Goal: Task Accomplishment & Management: Manage account settings

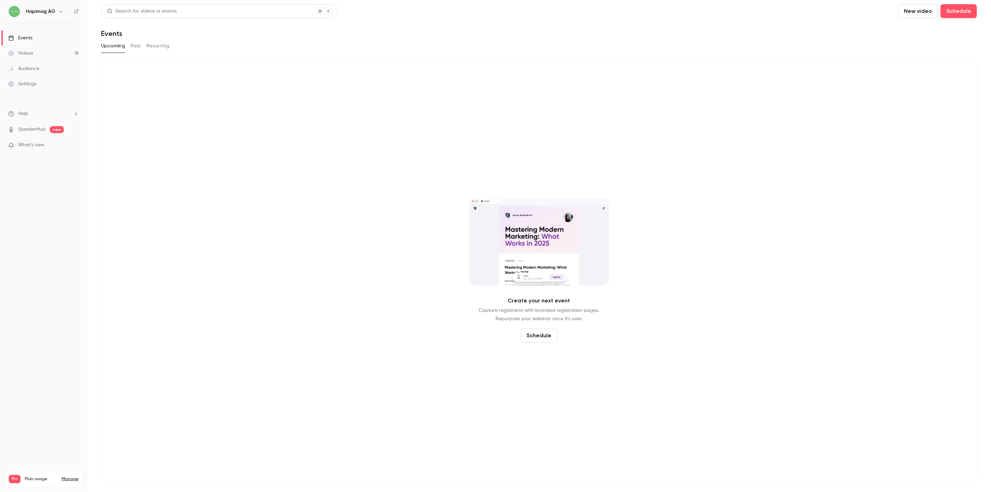
click at [39, 86] on link "Settings" at bounding box center [43, 83] width 87 height 15
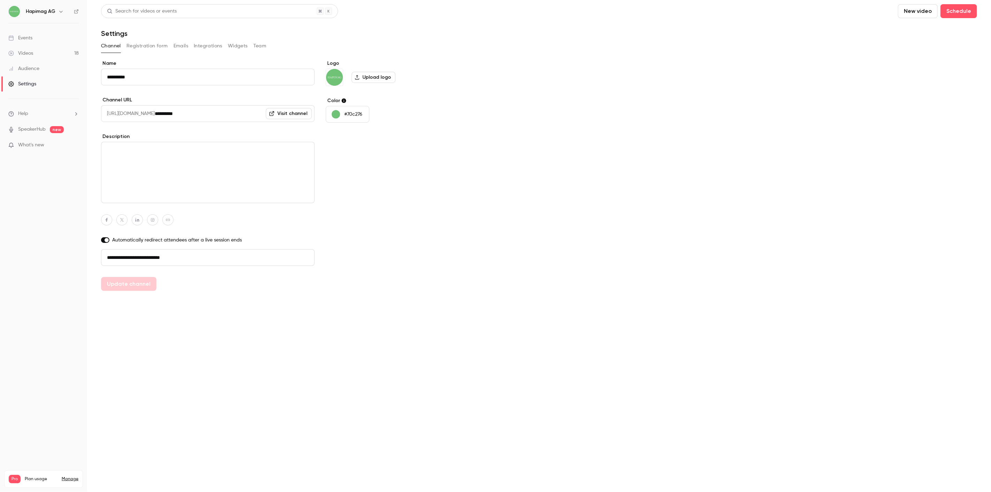
click at [40, 115] on li "Help" at bounding box center [43, 113] width 70 height 7
click at [36, 184] on div at bounding box center [495, 246] width 991 height 492
drag, startPoint x: 28, startPoint y: 74, endPoint x: 28, endPoint y: 68, distance: 5.6
click at [28, 74] on link "Audience" at bounding box center [43, 68] width 87 height 15
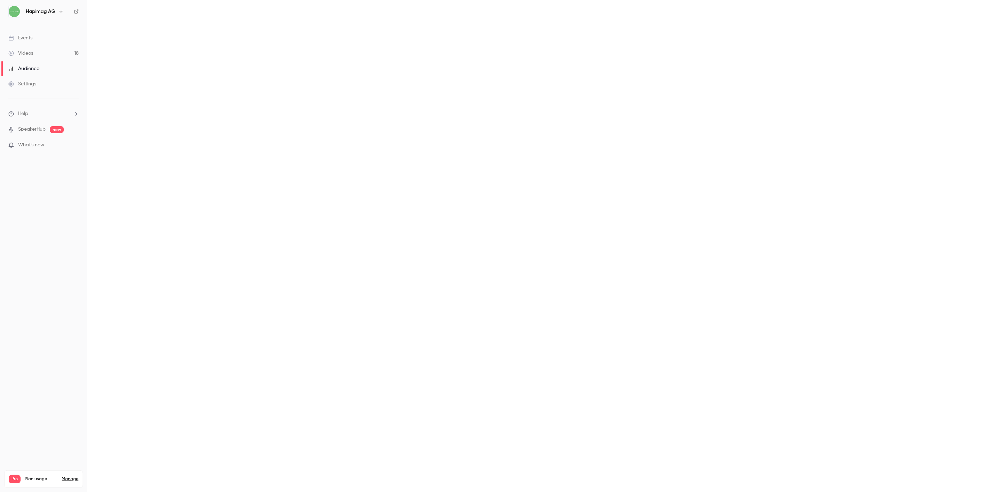
click at [28, 62] on link "Audience" at bounding box center [43, 68] width 87 height 15
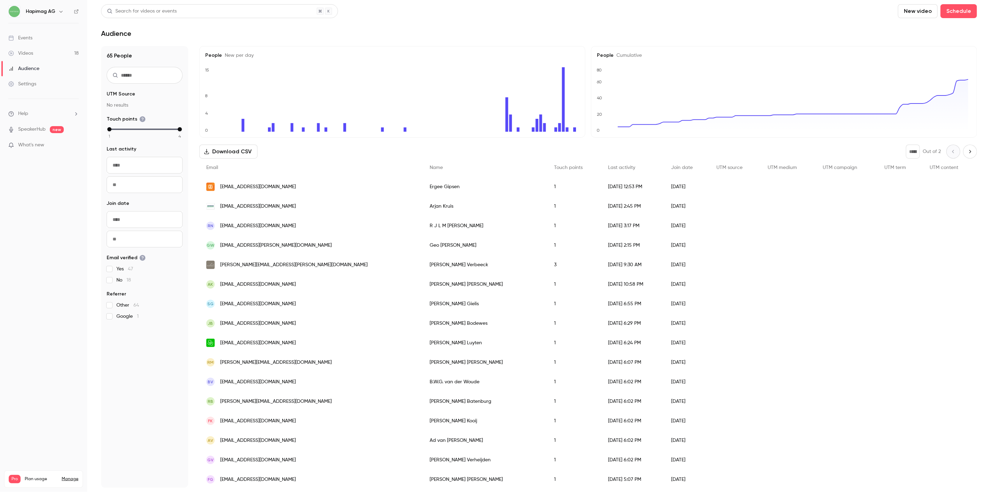
click at [28, 59] on link "Videos 18" at bounding box center [43, 53] width 87 height 15
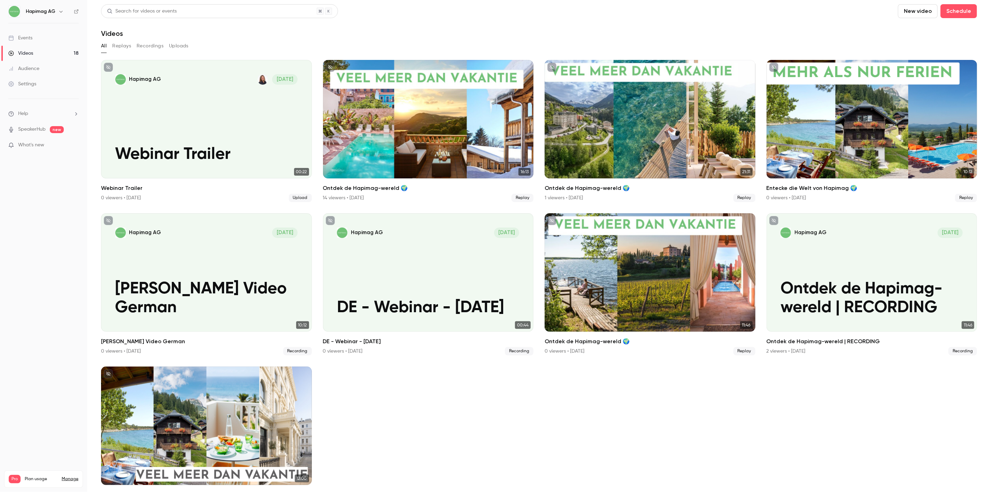
click at [34, 107] on ul "Help SpeakerHub new What's new" at bounding box center [43, 130] width 87 height 62
click at [30, 116] on li "Help" at bounding box center [43, 113] width 70 height 7
click at [33, 84] on div at bounding box center [495, 246] width 991 height 492
click at [28, 84] on div "Settings" at bounding box center [22, 83] width 28 height 7
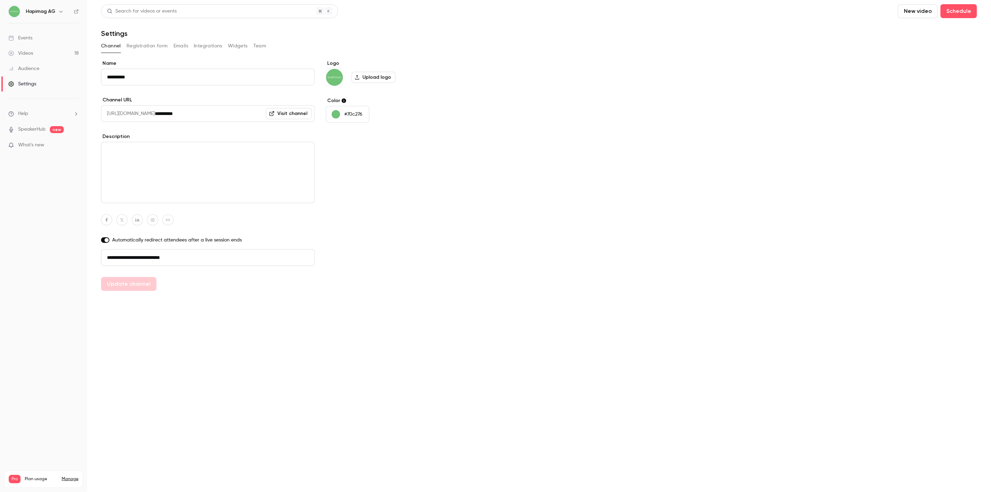
click at [171, 46] on div "Channel Registration form Emails Integrations Widgets Team" at bounding box center [539, 45] width 876 height 11
click at [213, 41] on button "Integrations" at bounding box center [208, 45] width 29 height 11
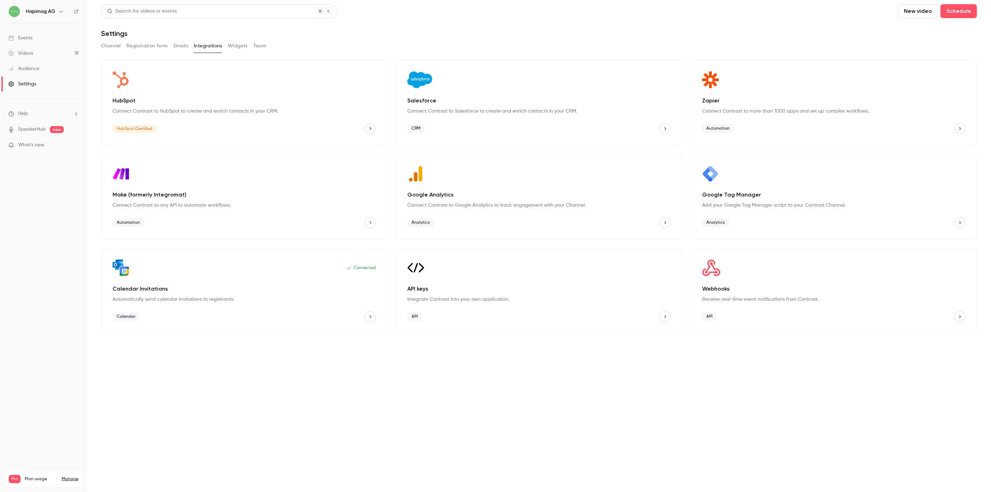
click at [241, 46] on button "Widgets" at bounding box center [238, 45] width 20 height 11
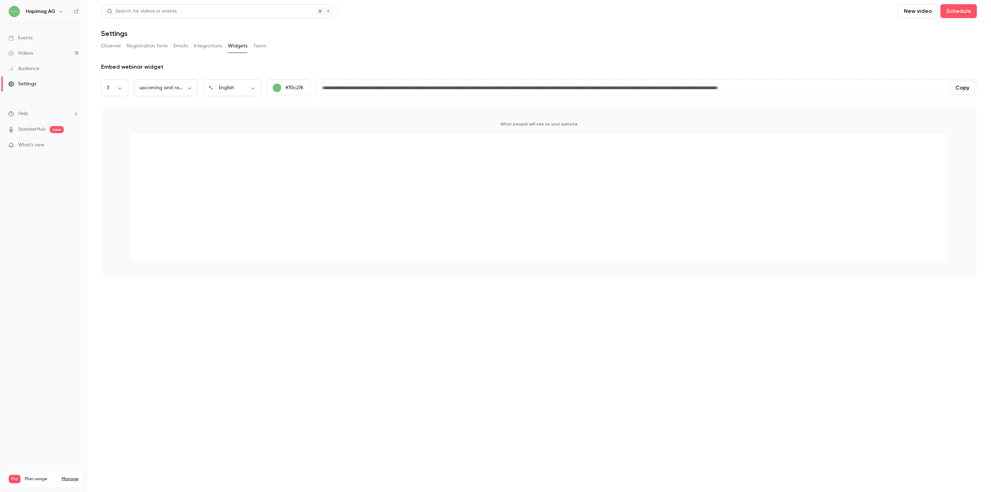
click at [265, 48] on button "Team" at bounding box center [259, 45] width 13 height 11
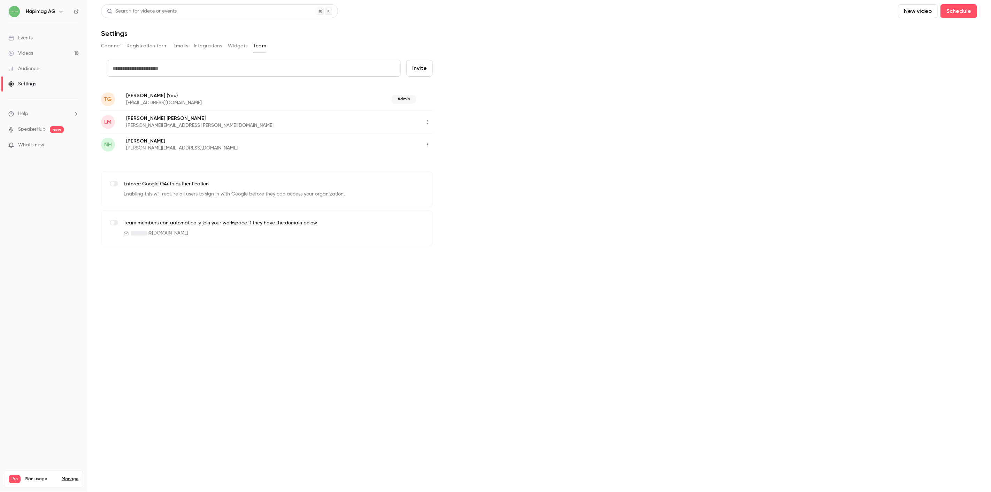
click at [157, 63] on input "text" at bounding box center [254, 68] width 294 height 17
paste input "**********"
type input "**********"
click at [428, 67] on button "Invite" at bounding box center [419, 68] width 26 height 17
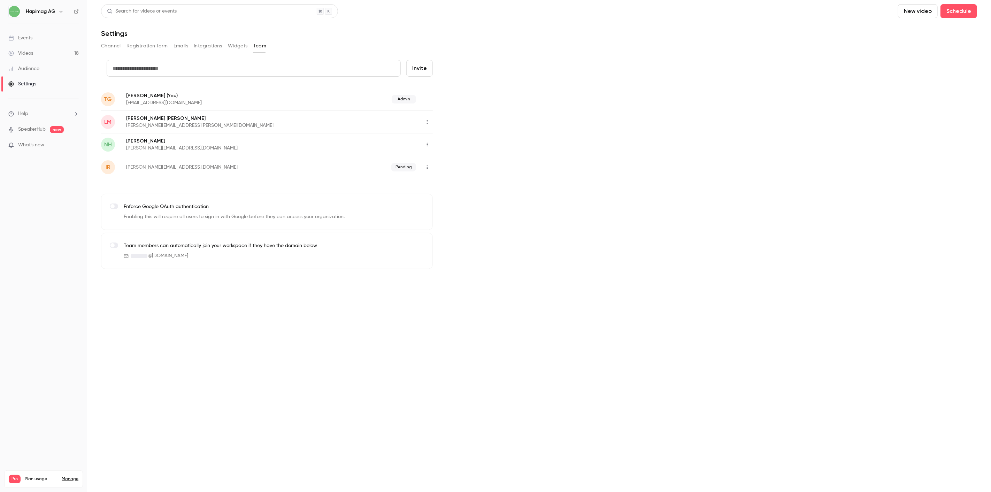
click at [53, 64] on link "Audience" at bounding box center [43, 68] width 87 height 15
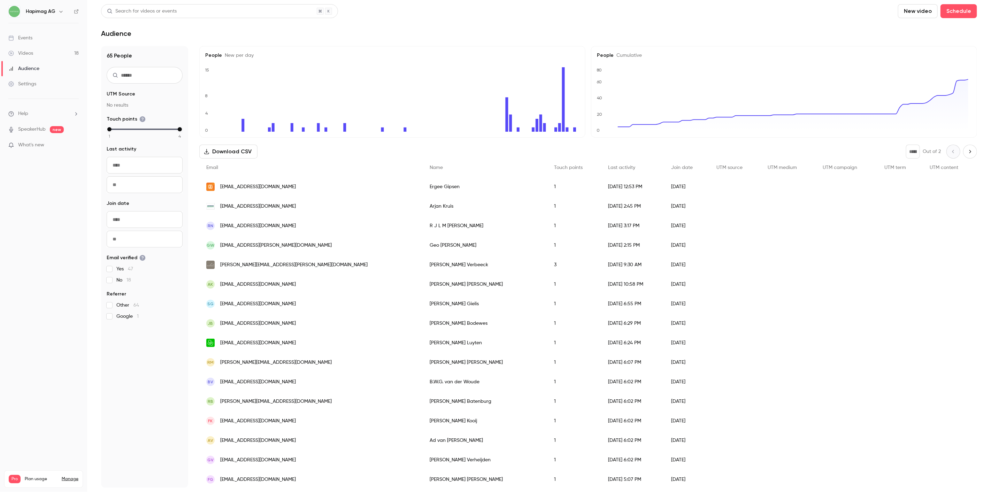
click at [32, 50] on div "Videos" at bounding box center [20, 53] width 25 height 7
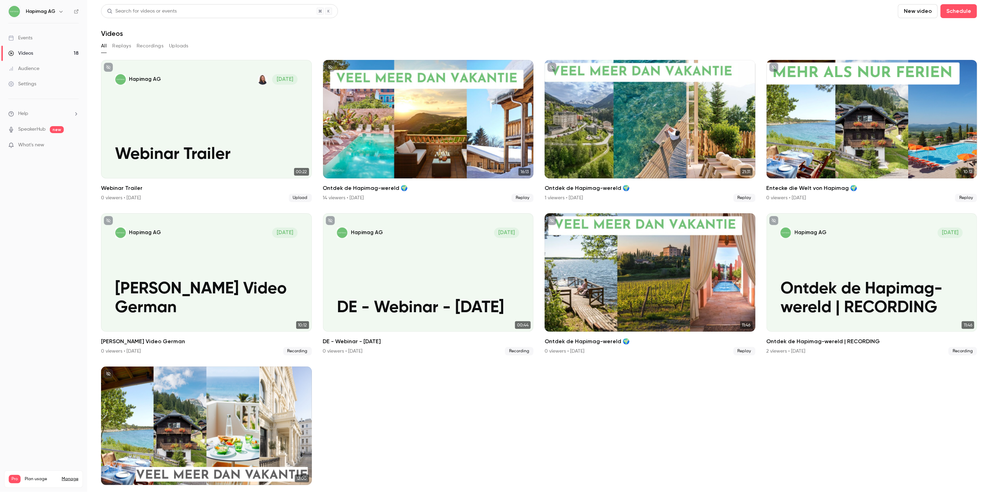
click at [32, 28] on ul "Events Videos 18 Audience Settings" at bounding box center [43, 60] width 87 height 75
click at [33, 43] on link "Events" at bounding box center [43, 37] width 87 height 15
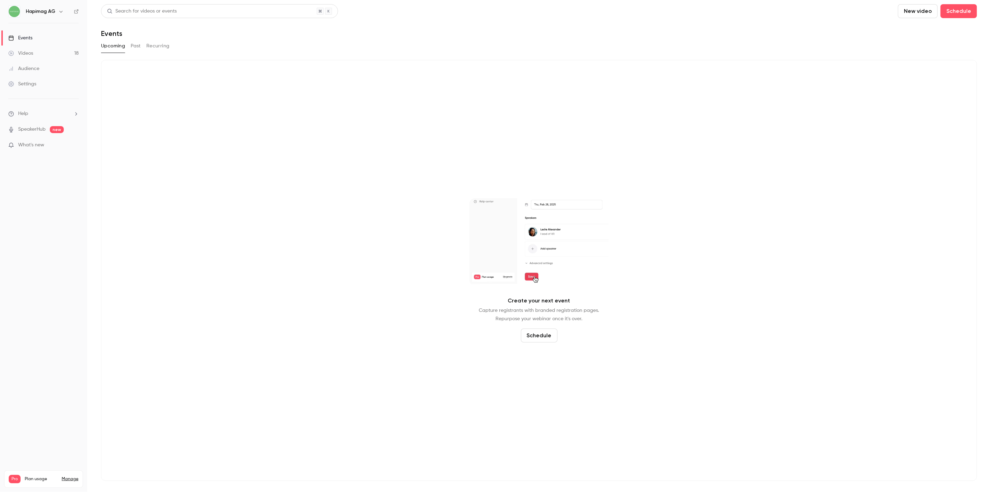
click at [33, 78] on link "Settings" at bounding box center [43, 83] width 87 height 15
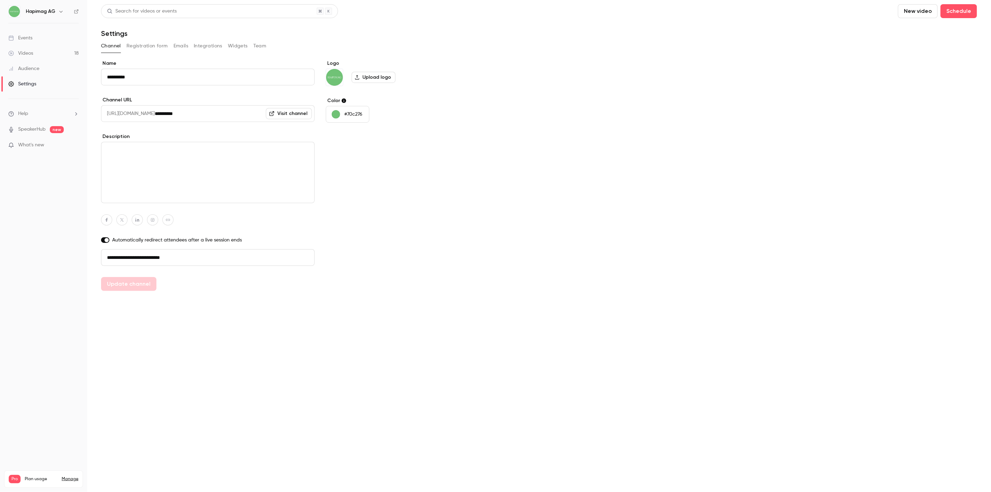
click at [27, 111] on span "Help" at bounding box center [23, 113] width 10 height 7
click at [28, 132] on div at bounding box center [495, 246] width 991 height 492
click at [28, 79] on link "Settings" at bounding box center [43, 83] width 87 height 15
click at [25, 56] on div "Videos" at bounding box center [20, 53] width 25 height 7
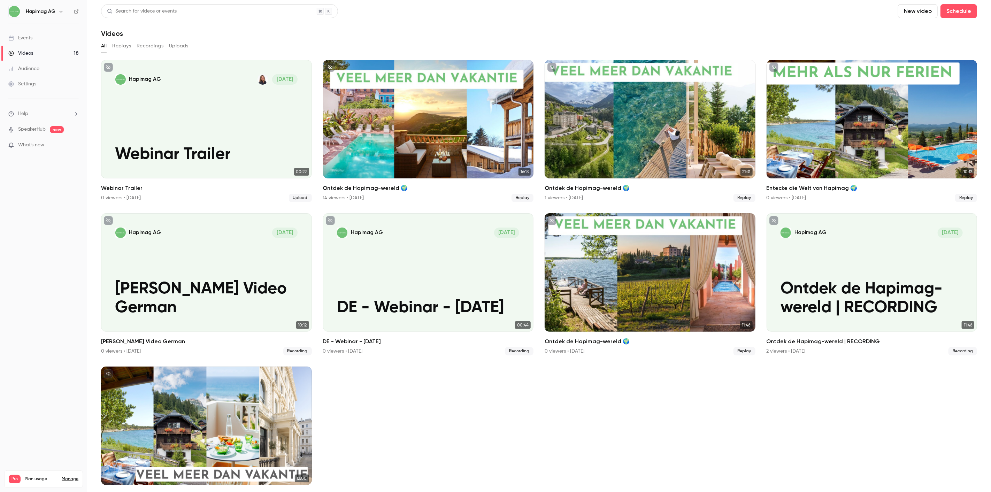
click at [28, 65] on div "Audience" at bounding box center [23, 68] width 31 height 7
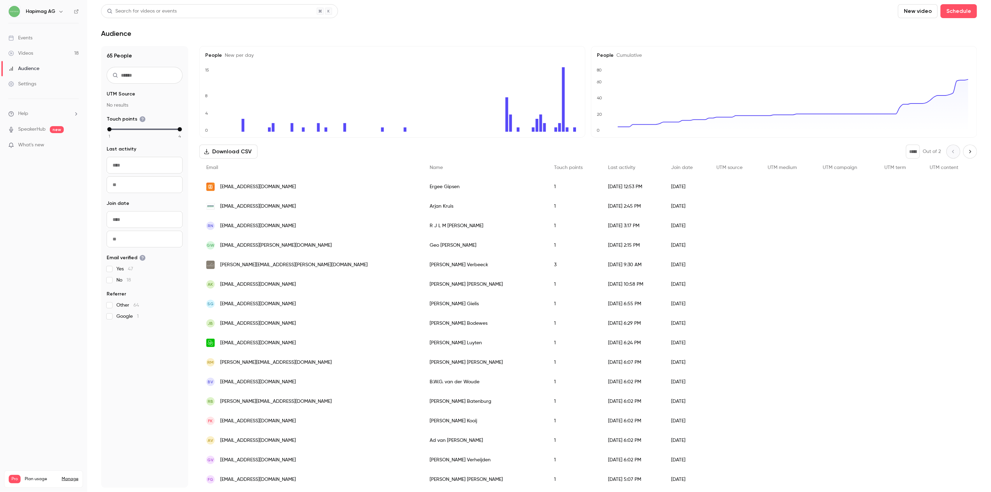
click at [27, 57] on link "Videos 18" at bounding box center [43, 53] width 87 height 15
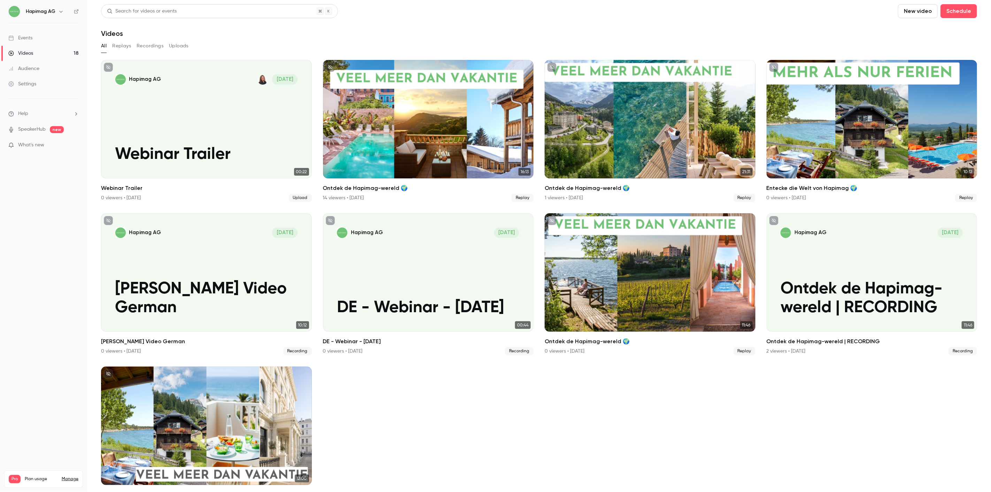
click at [31, 36] on div "Events" at bounding box center [20, 37] width 24 height 7
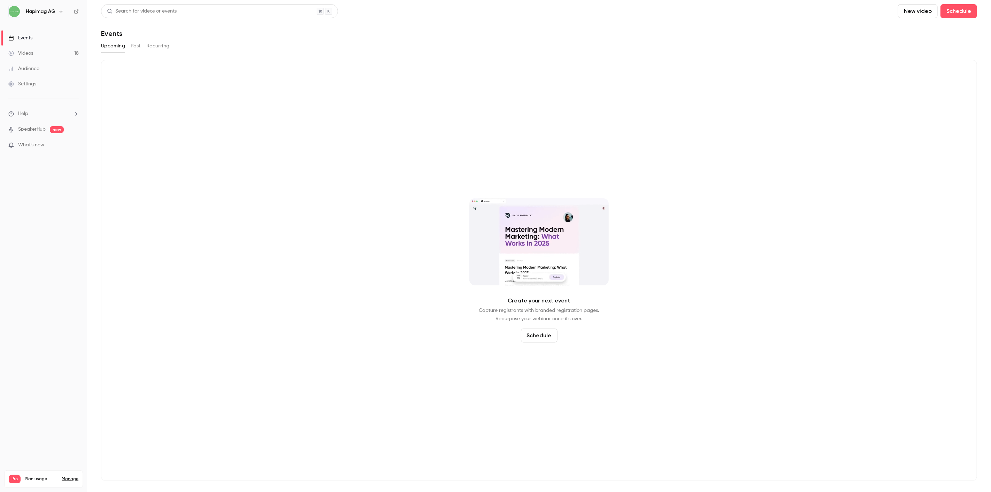
click at [435, 168] on div "Create your next event Capture registrants with branded registration pages. Rep…" at bounding box center [539, 270] width 876 height 421
click at [155, 43] on button "Recurring" at bounding box center [157, 45] width 23 height 11
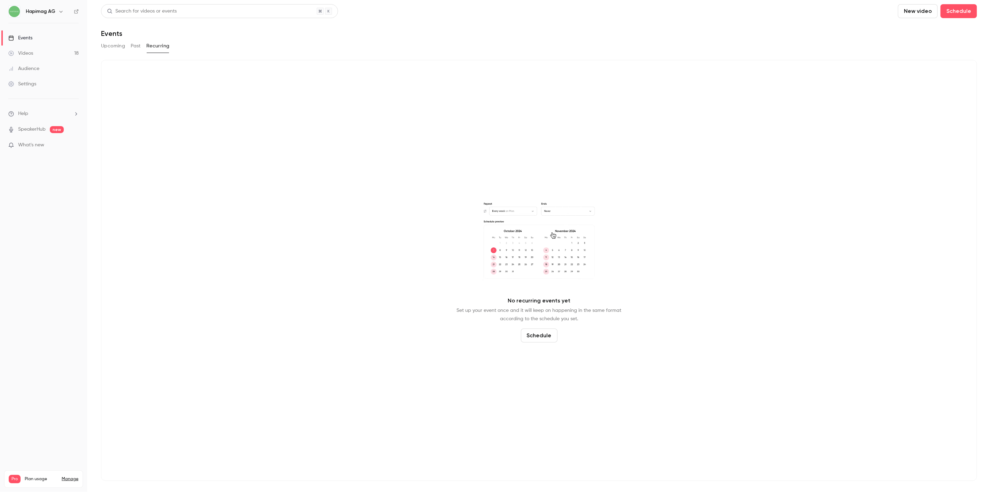
click at [46, 41] on link "Events" at bounding box center [43, 37] width 87 height 15
click at [44, 49] on link "Videos 18" at bounding box center [43, 53] width 87 height 15
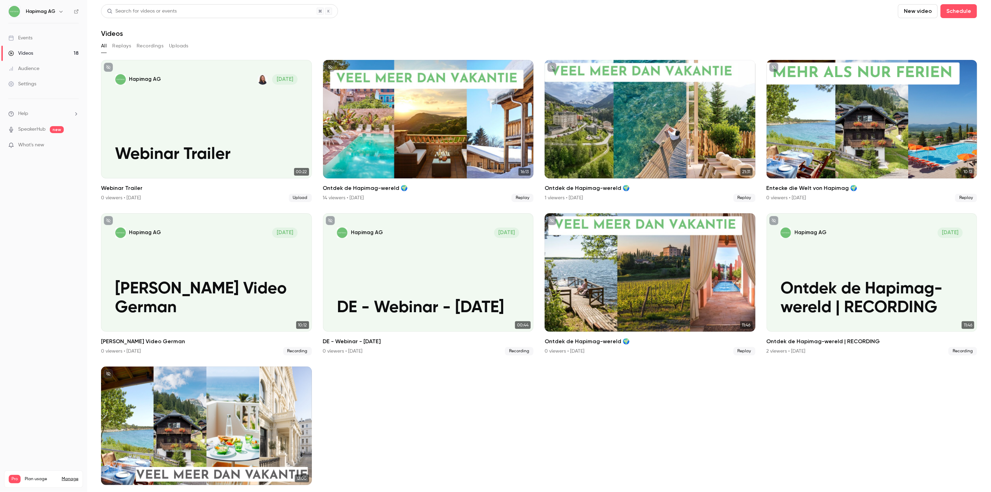
click at [321, 49] on div "All Replays Recordings Uploads" at bounding box center [539, 45] width 876 height 11
click at [229, 27] on header "Search for videos or events New video Schedule Videos" at bounding box center [539, 20] width 876 height 33
click at [32, 40] on div "Events" at bounding box center [20, 37] width 24 height 7
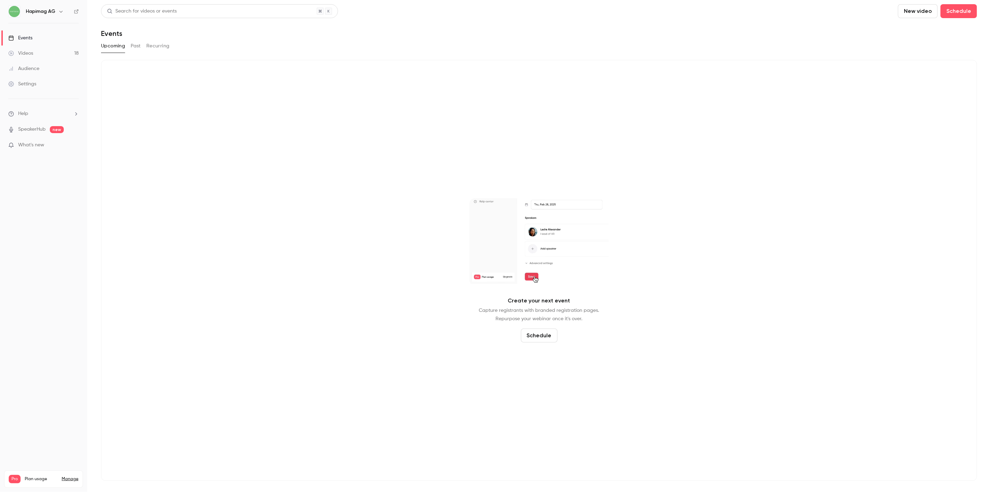
click at [139, 46] on button "Past" at bounding box center [136, 45] width 10 height 11
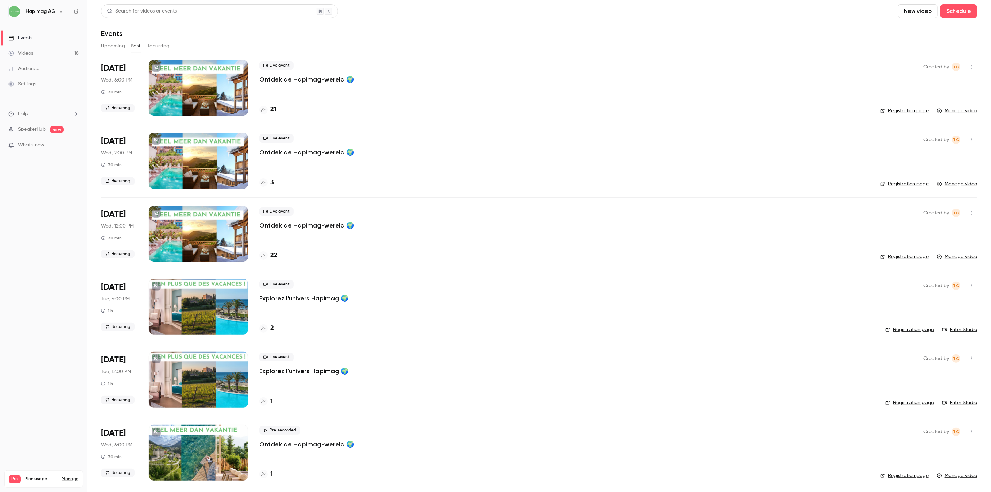
click at [64, 240] on nav "Hapimag AG Events Videos 18 Audience Settings Help SpeakerHub new What's new Pr…" at bounding box center [43, 246] width 87 height 492
drag, startPoint x: 117, startPoint y: 45, endPoint x: 126, endPoint y: 45, distance: 9.1
click at [117, 45] on button "Upcoming" at bounding box center [113, 45] width 24 height 11
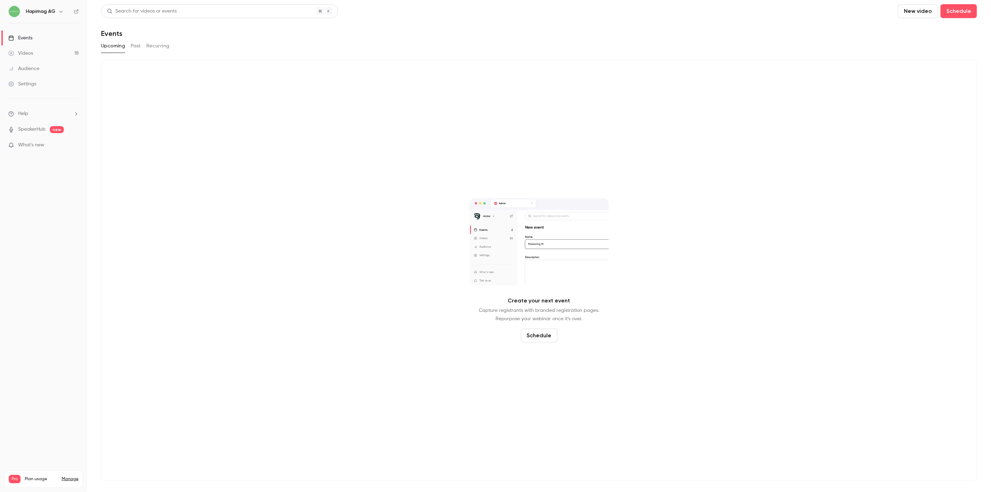
click at [18, 62] on link "Audience" at bounding box center [43, 68] width 87 height 15
click at [20, 58] on link "Videos 18" at bounding box center [43, 53] width 87 height 15
